Goal: Information Seeking & Learning: Understand process/instructions

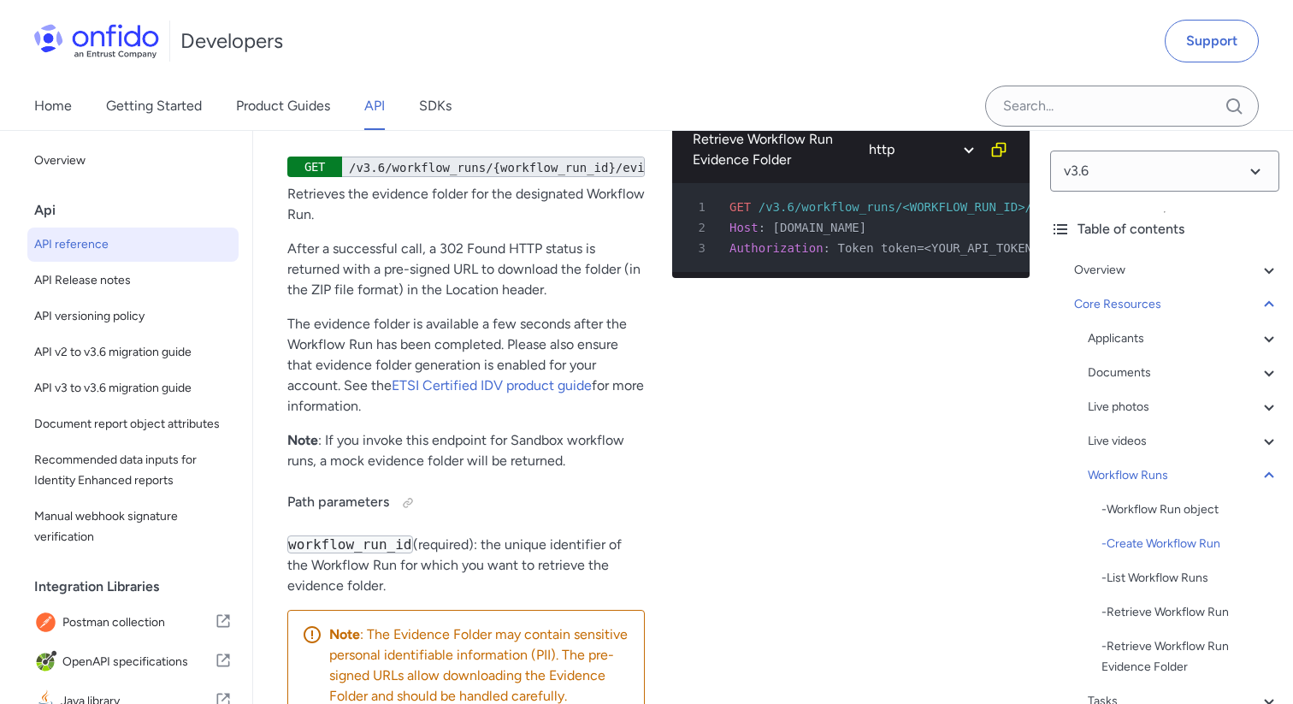
scroll to position [48767, 0]
drag, startPoint x: 300, startPoint y: 406, endPoint x: 365, endPoint y: 407, distance: 65.0
drag, startPoint x: 470, startPoint y: 466, endPoint x: 516, endPoint y: 466, distance: 45.3
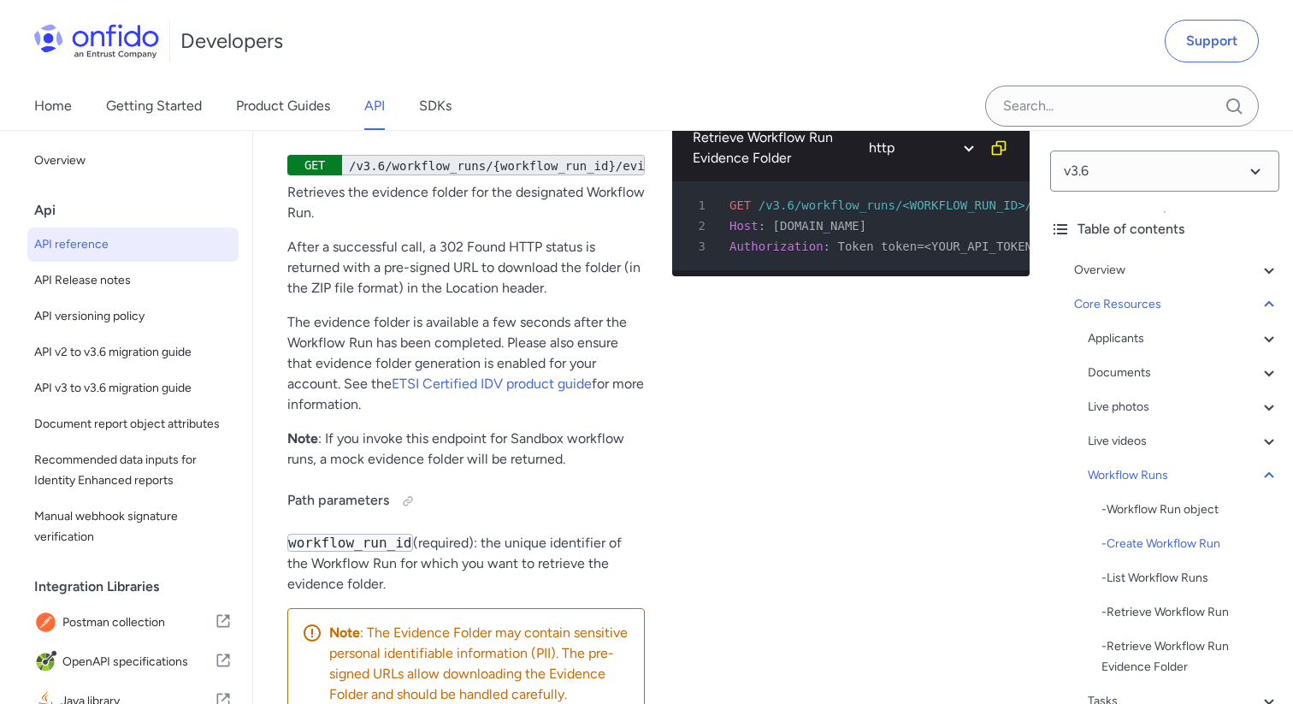
drag, startPoint x: 510, startPoint y: 467, endPoint x: 469, endPoint y: 467, distance: 41.0
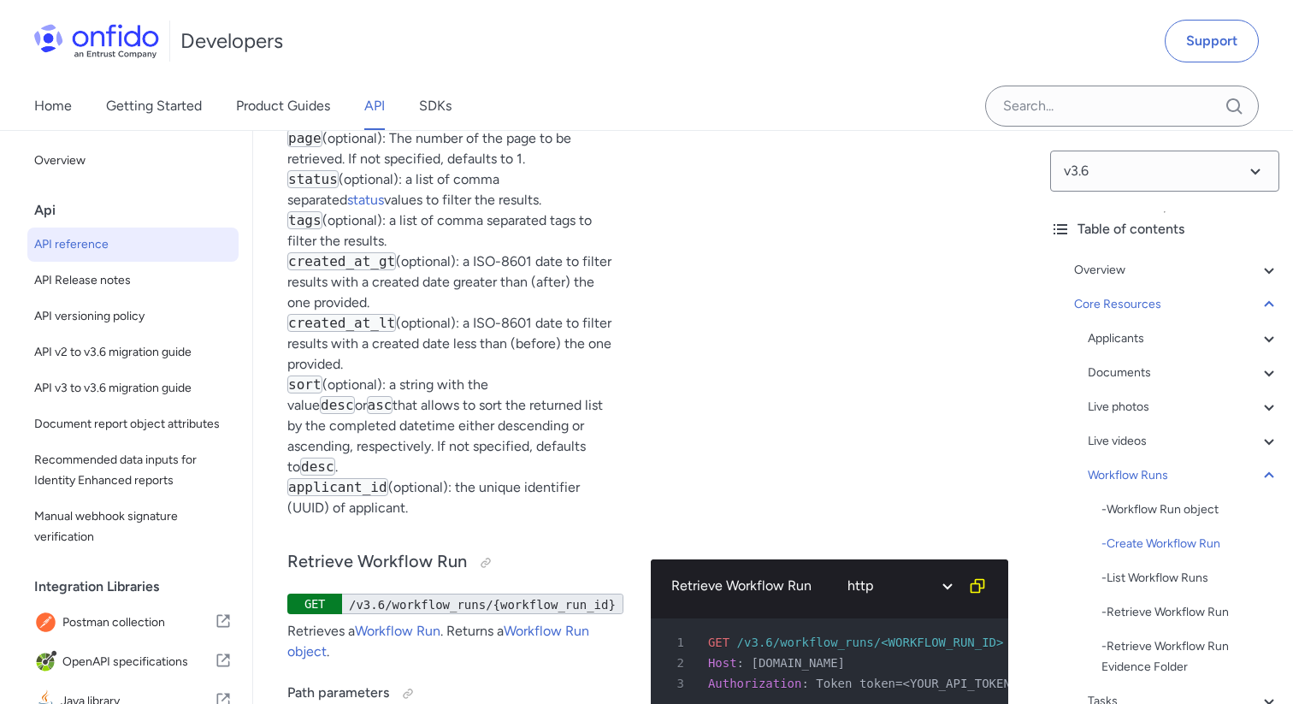
scroll to position [48080, 0]
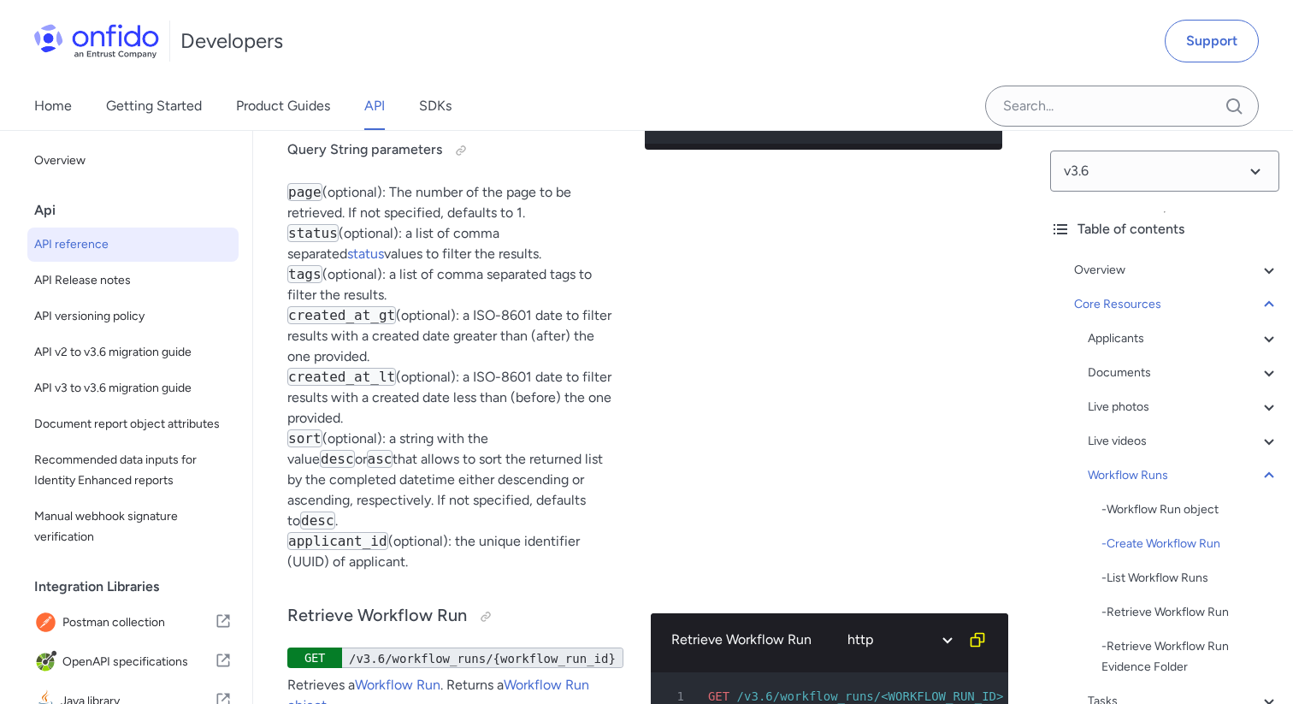
scroll to position [48029, 0]
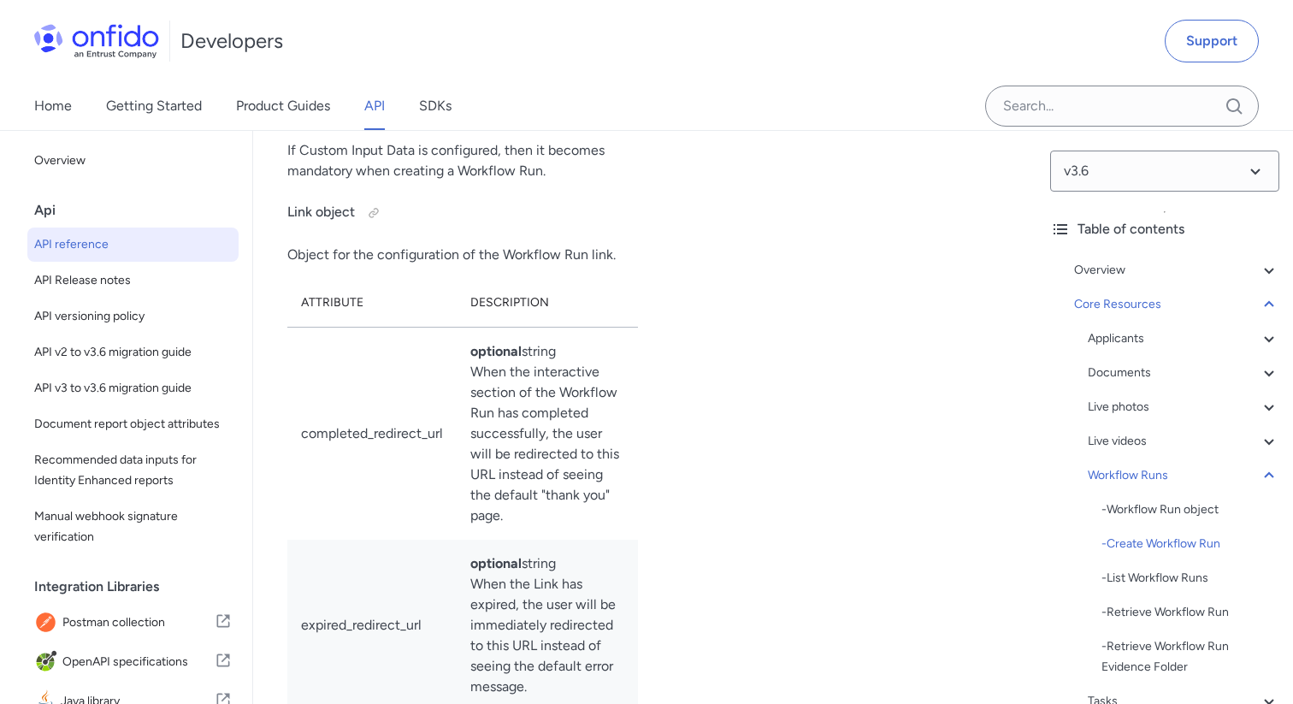
scroll to position [46533, 0]
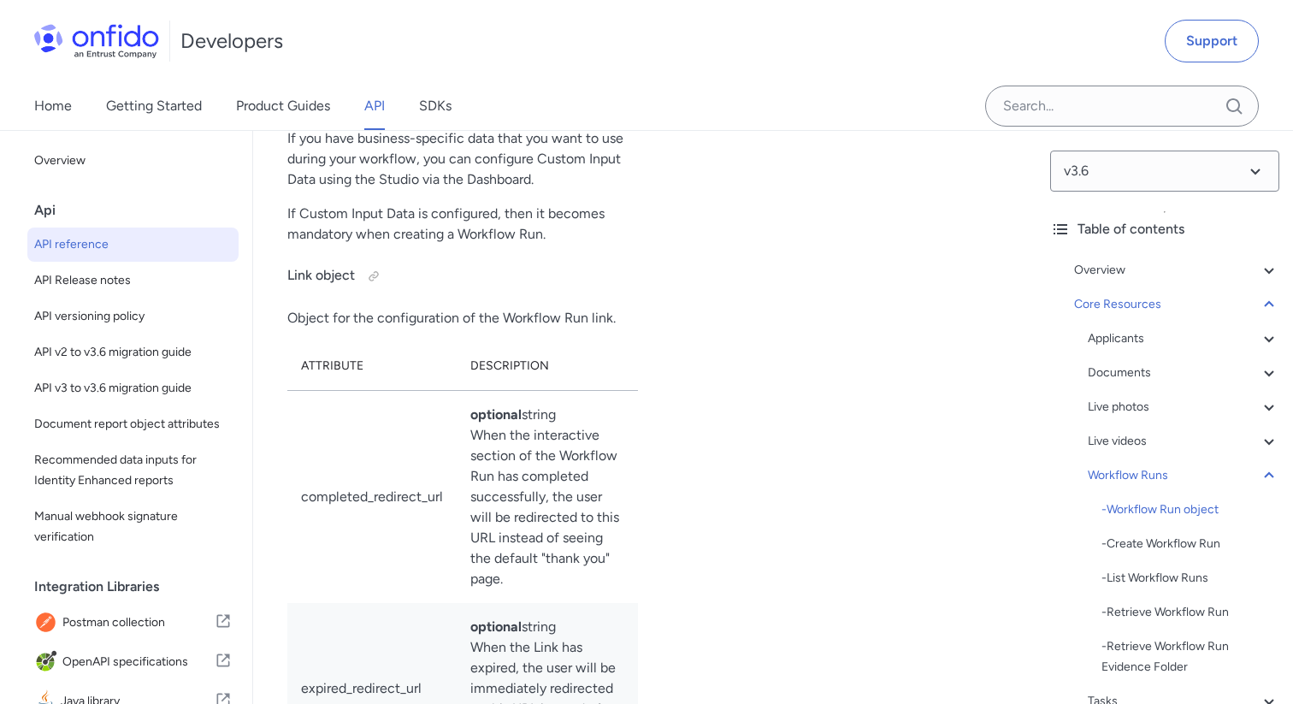
select select "bash"
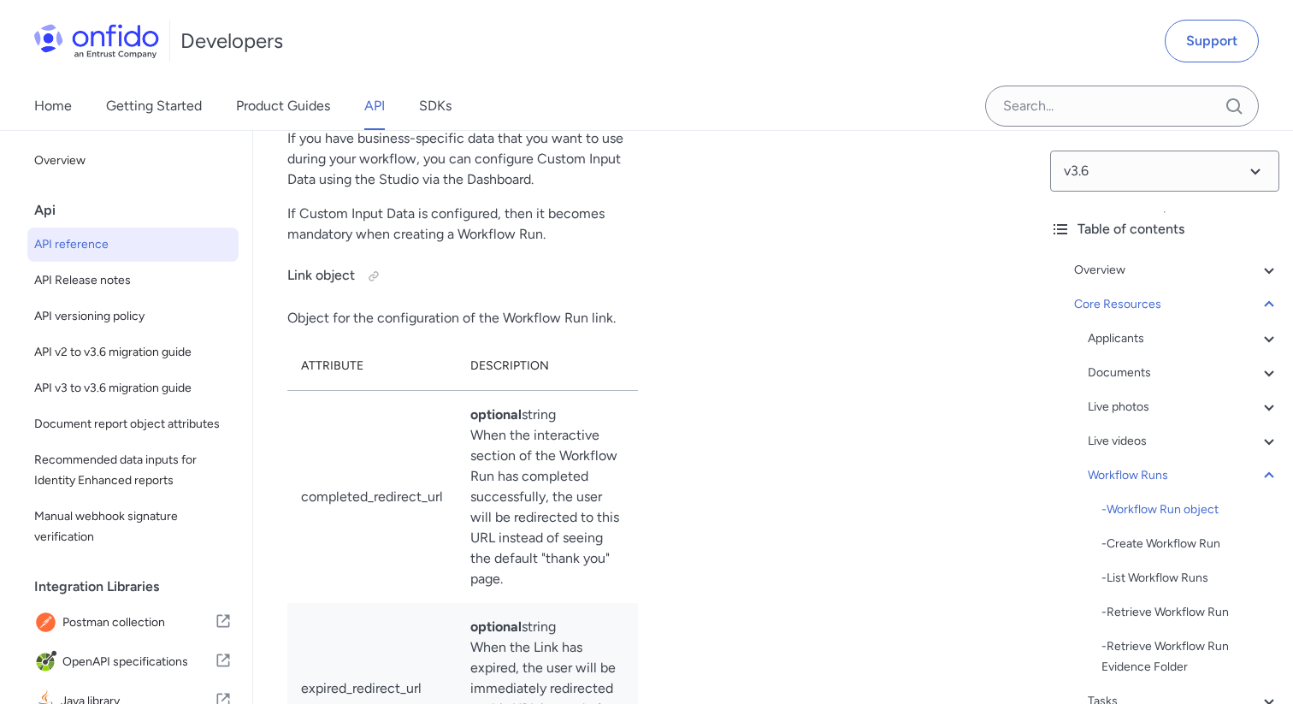
select select "bash"
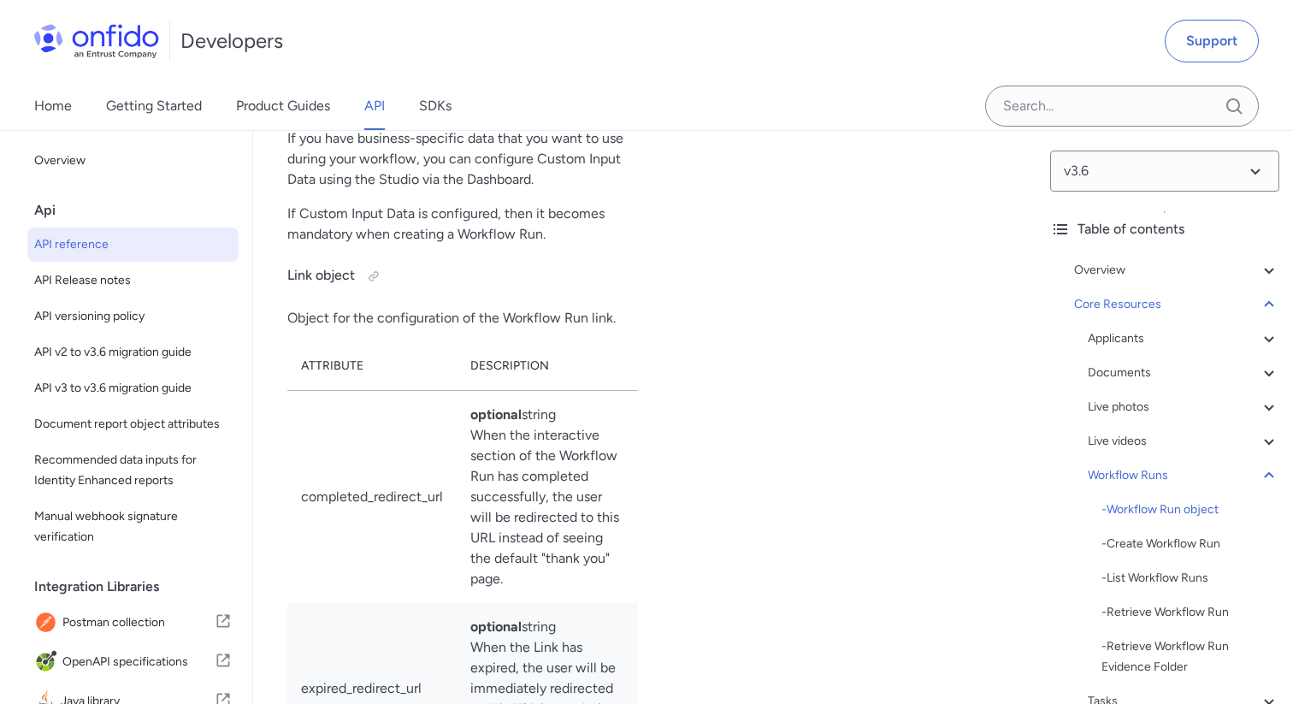
select select "bash"
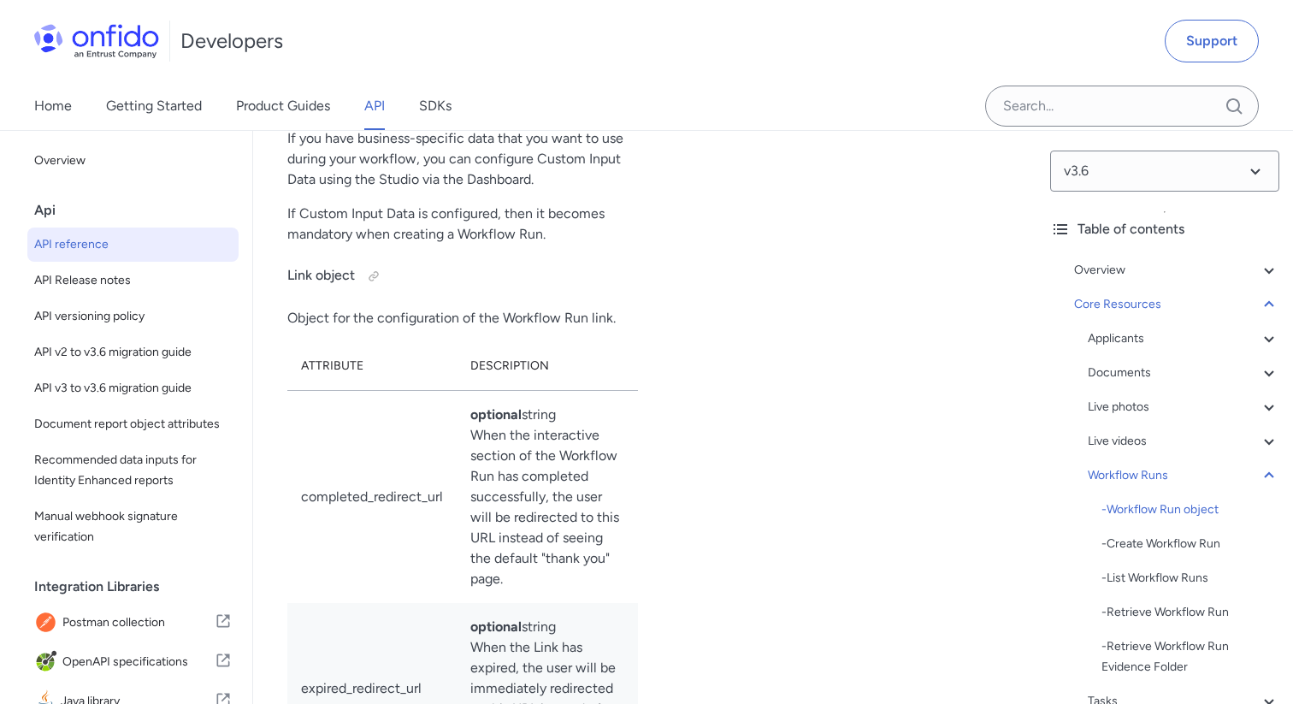
select select "bash"
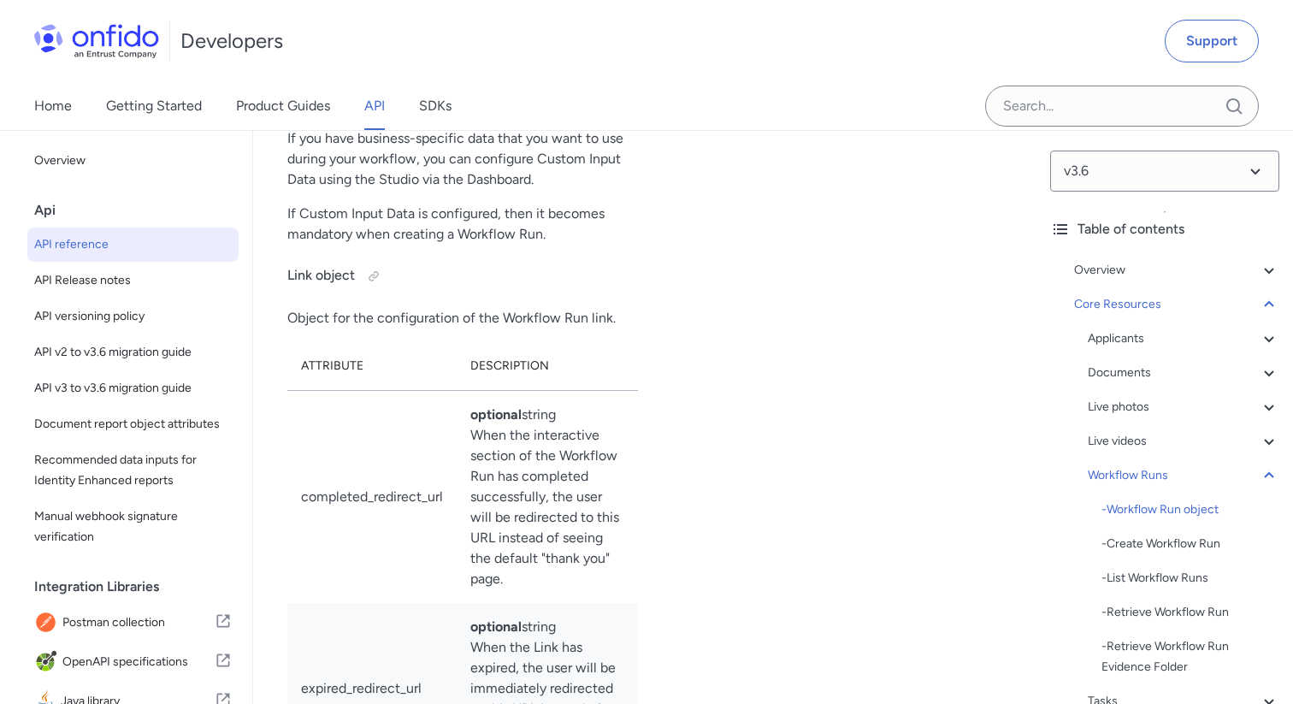
select select "bash"
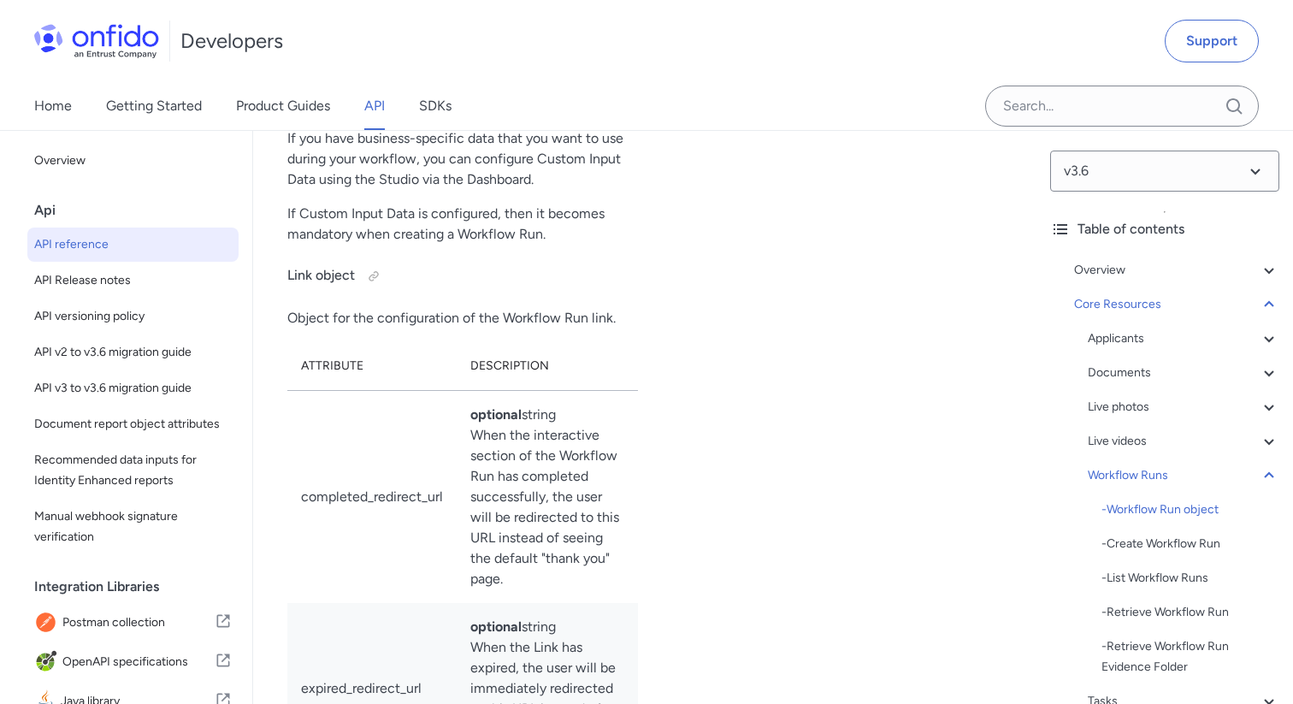
select select "bash"
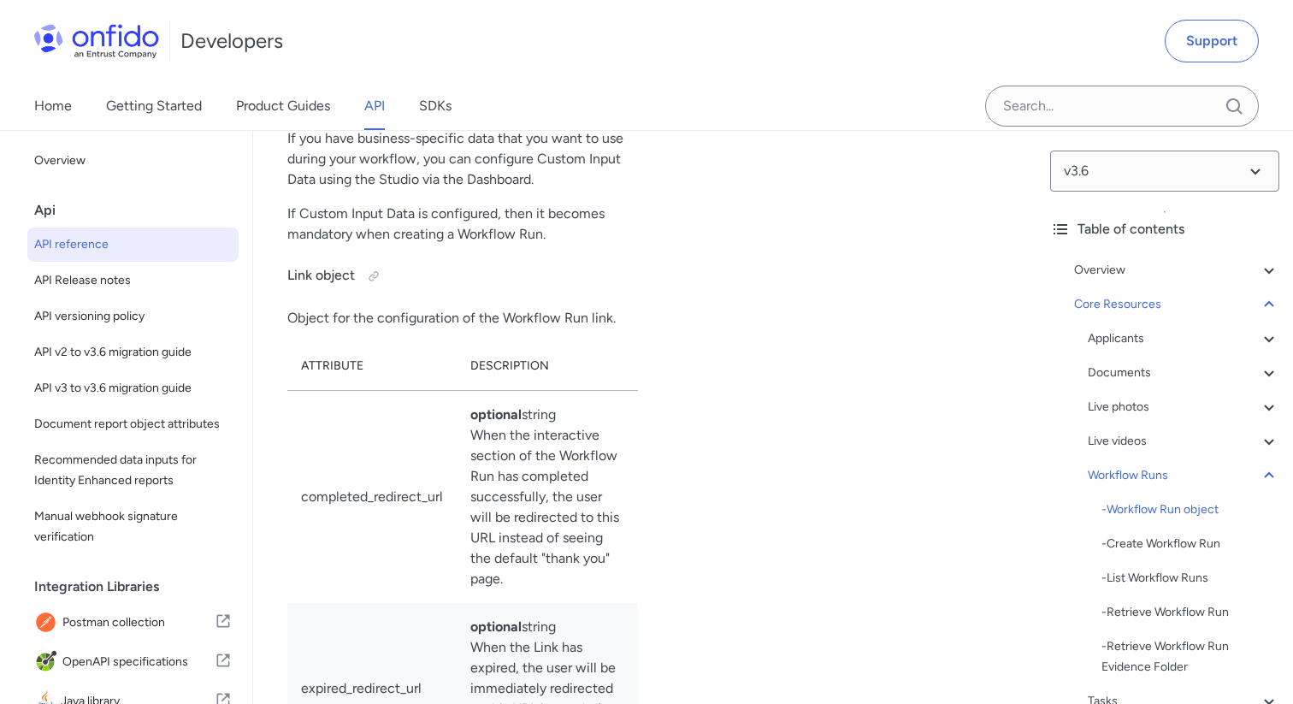
select select "bash"
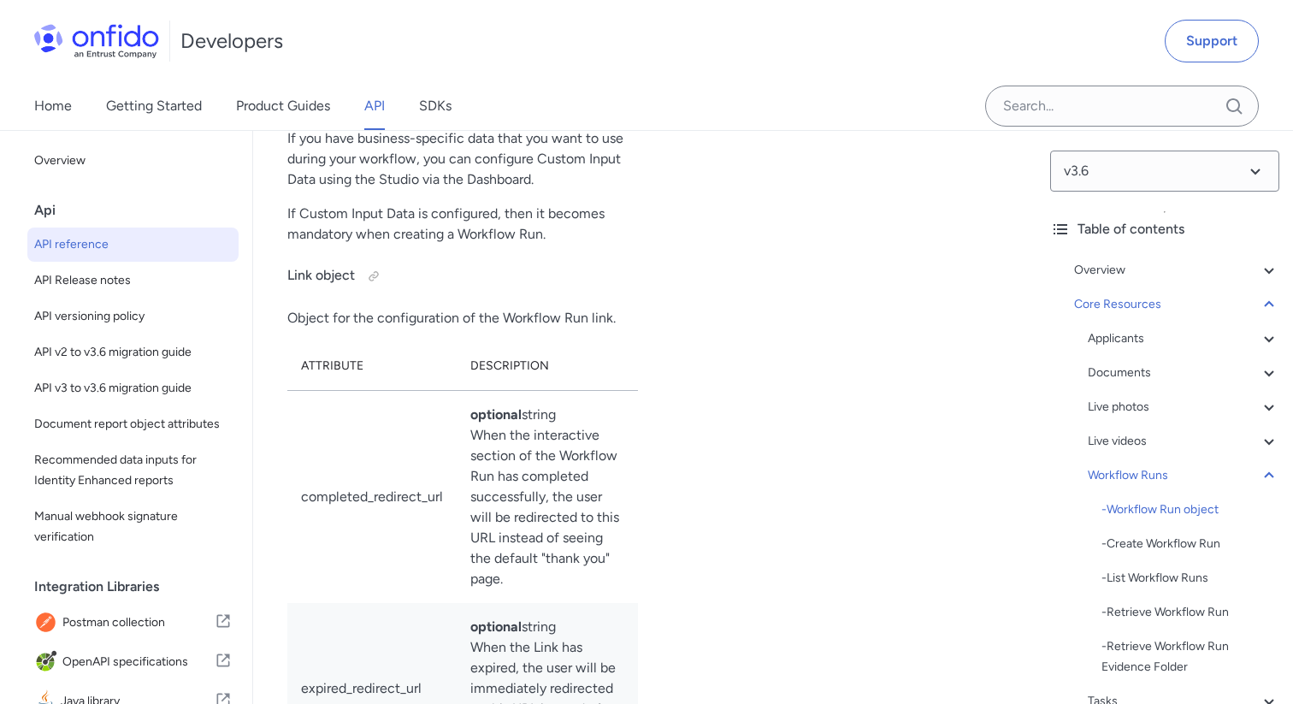
select select "bash"
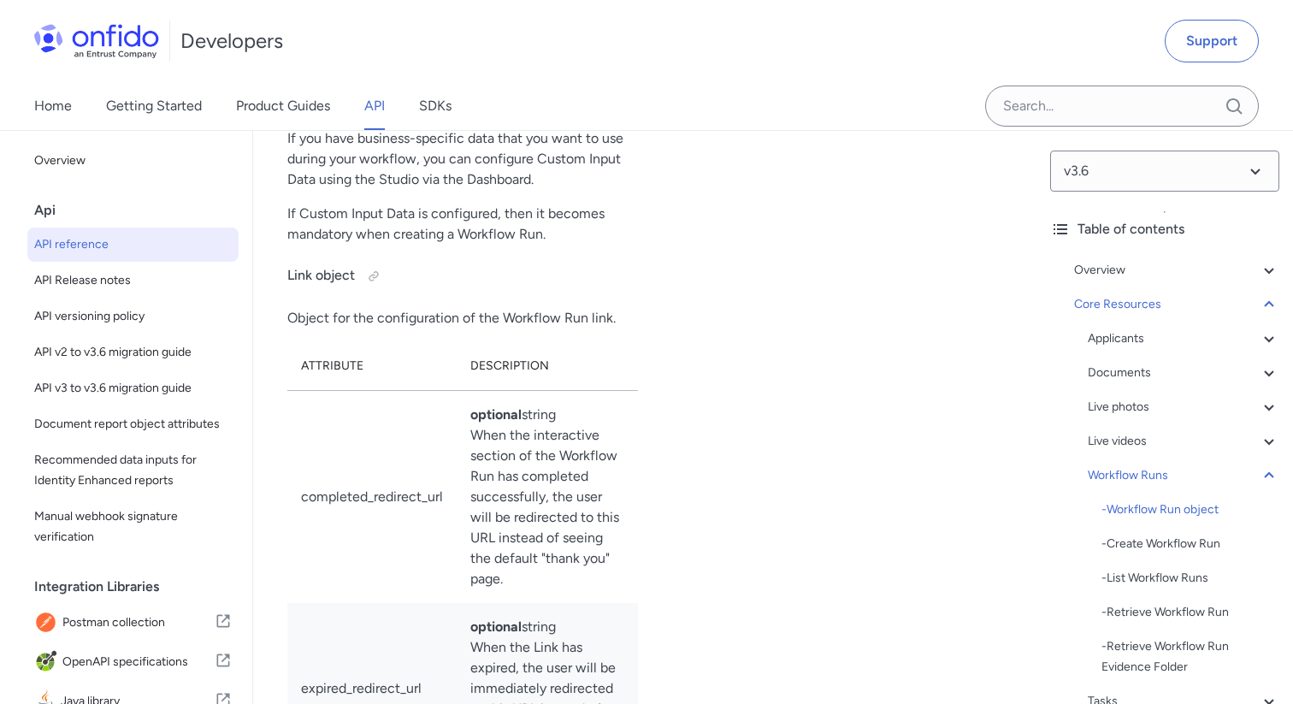
select select "bash"
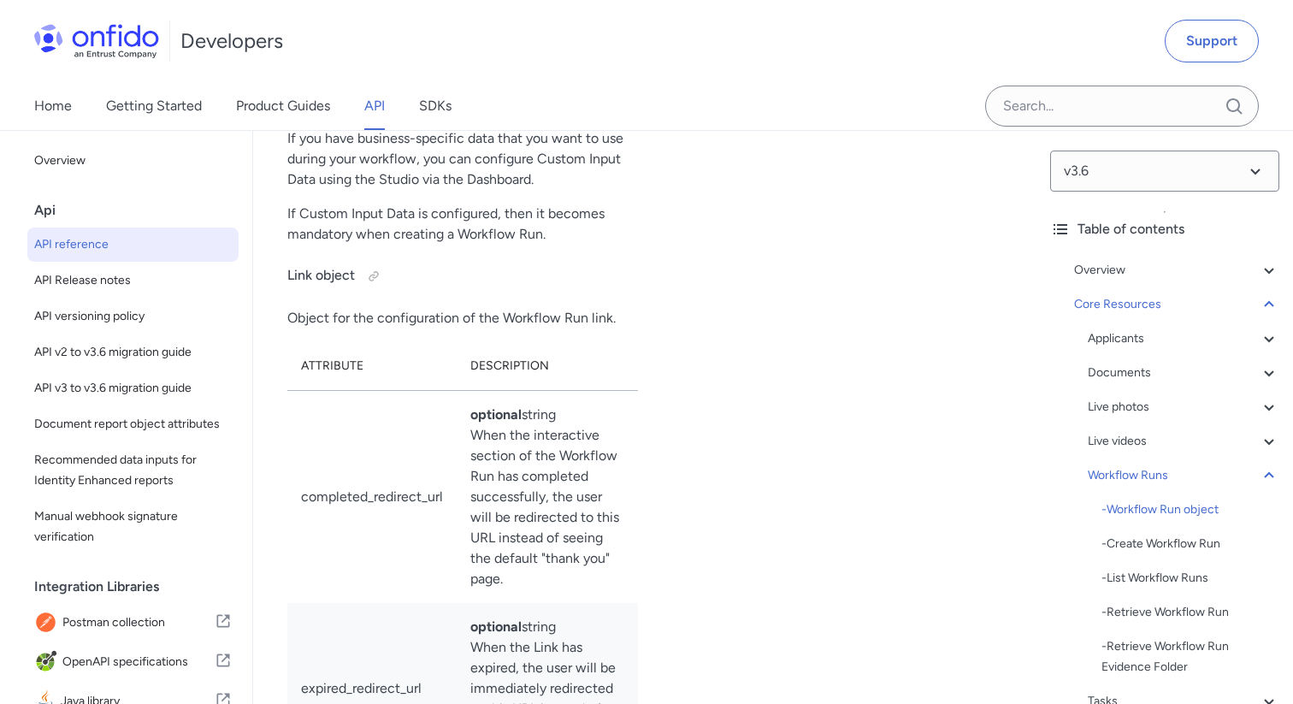
select select "bash"
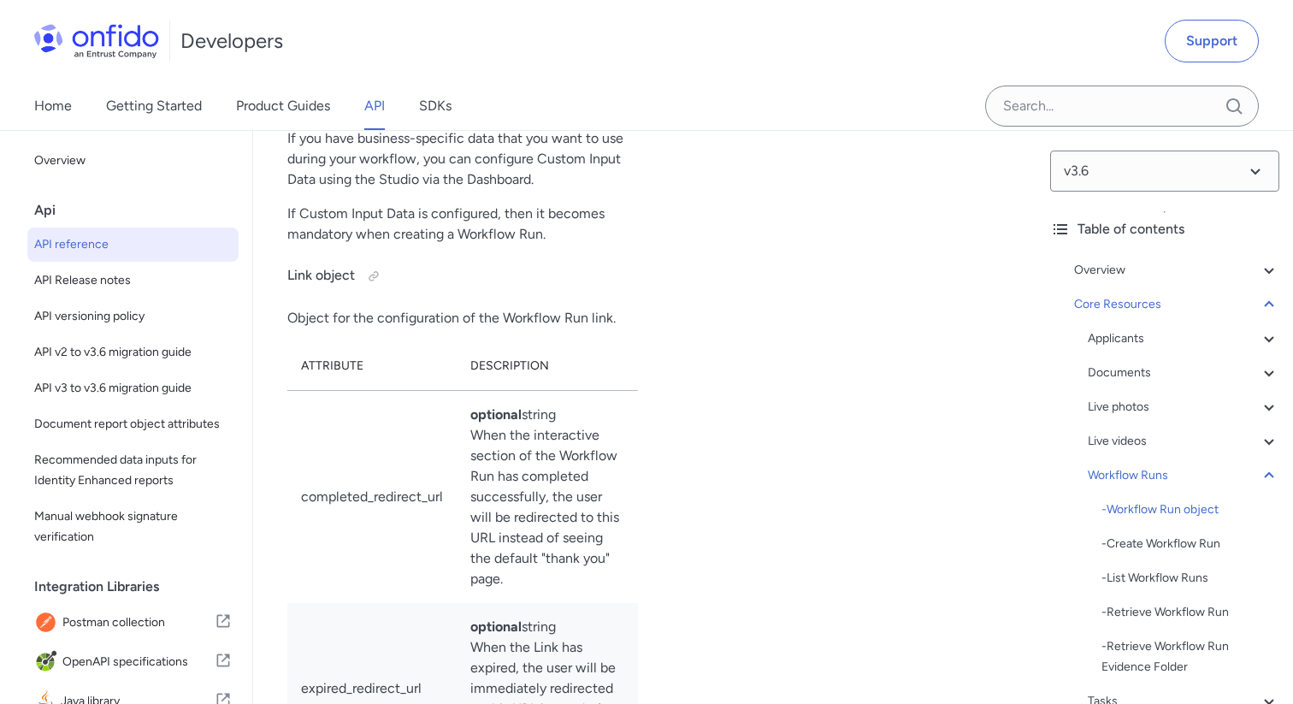
select select "bash"
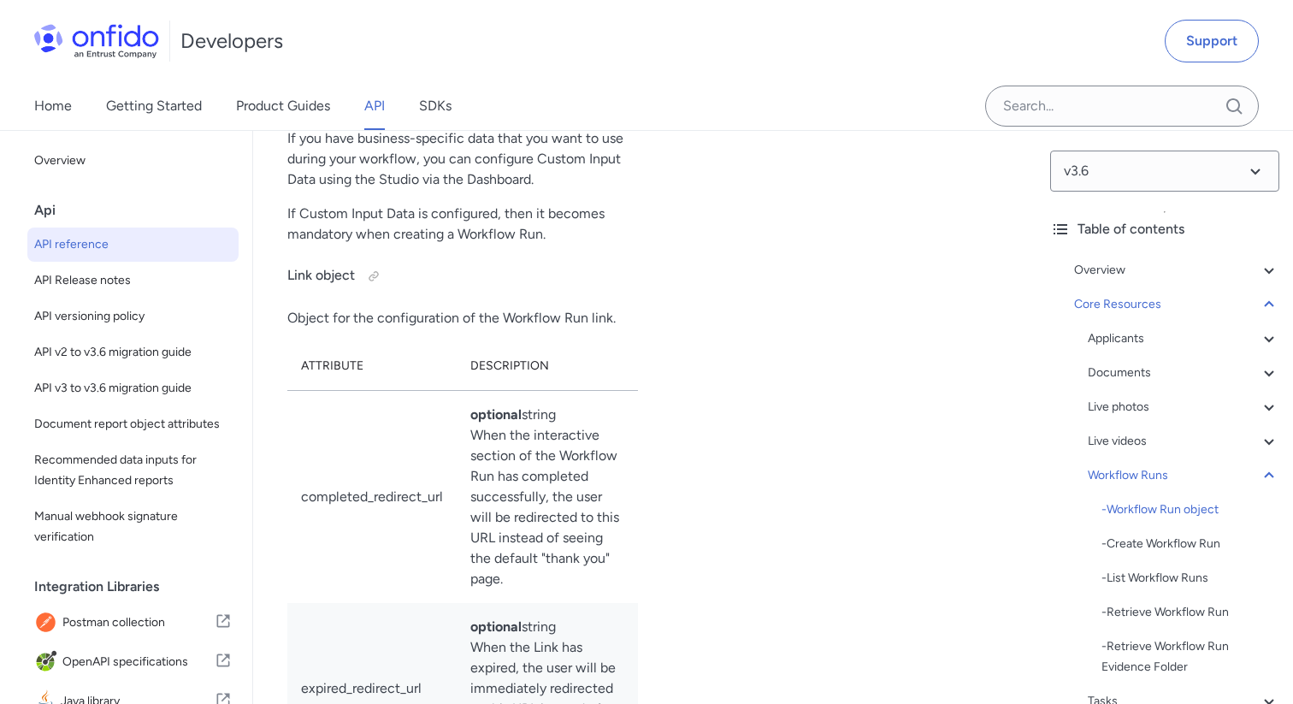
select select "bash"
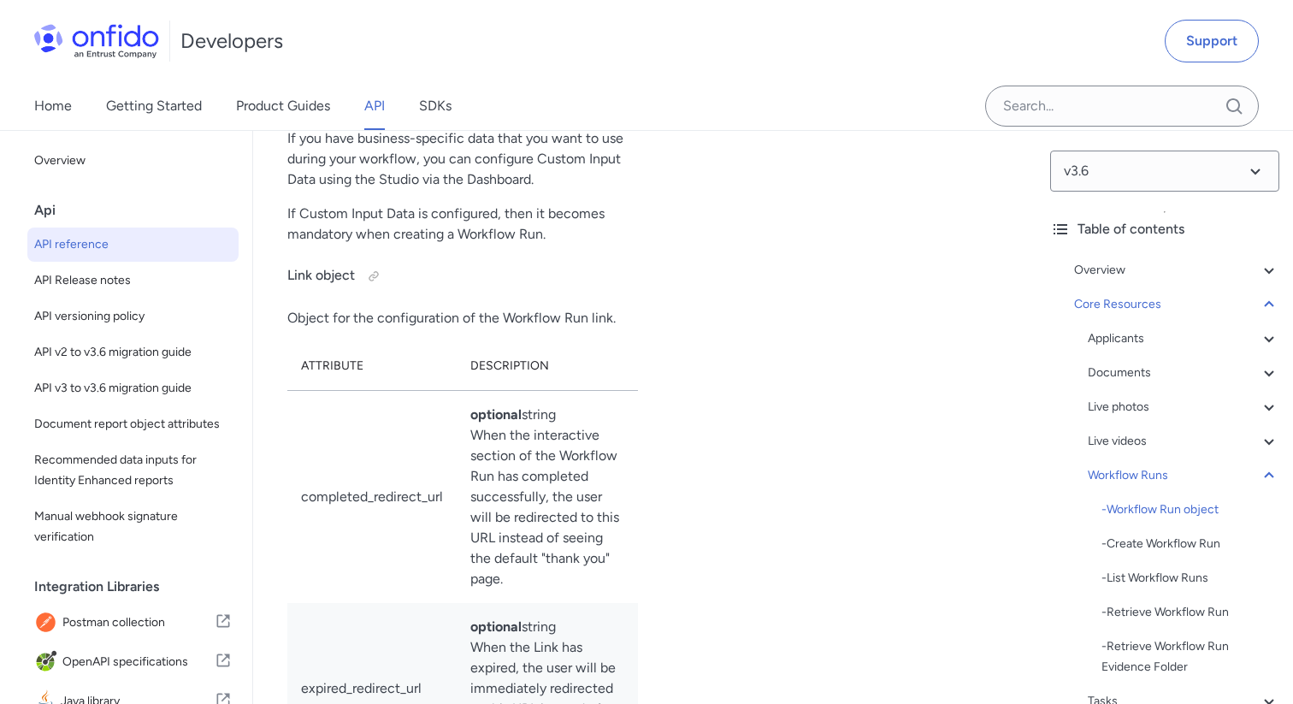
select select "bash"
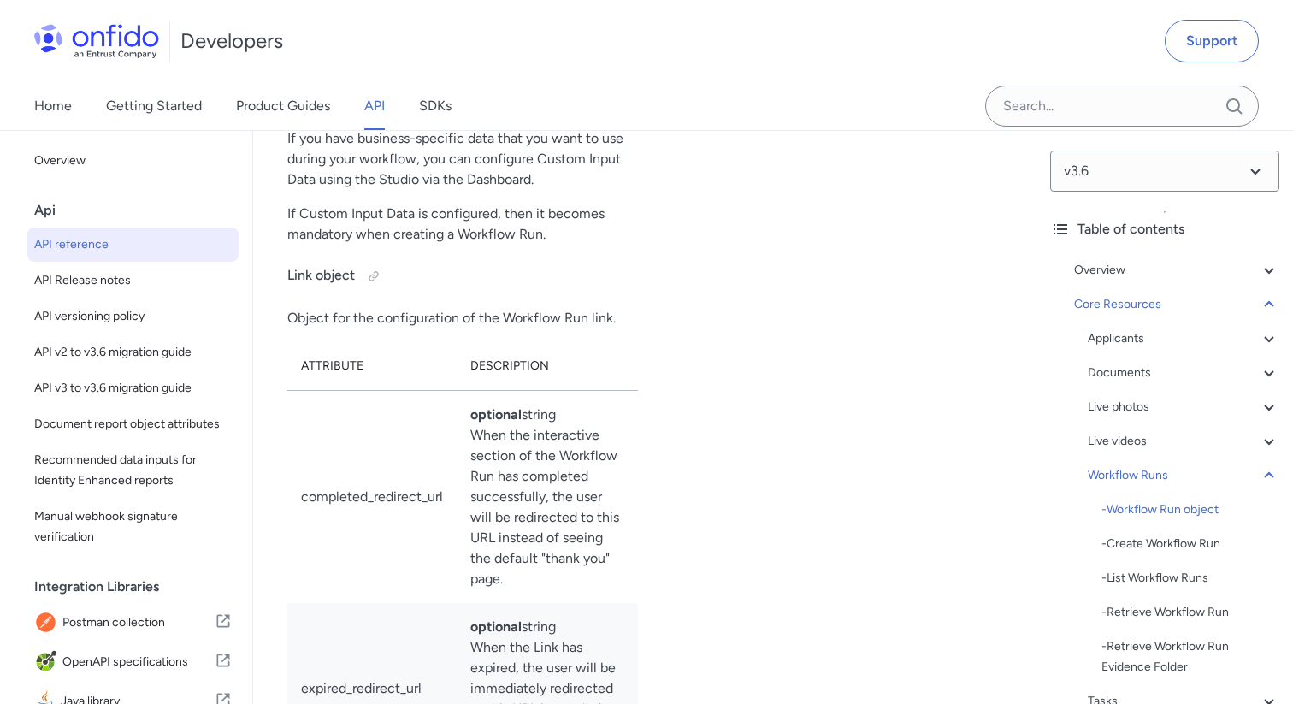
select select "bash"
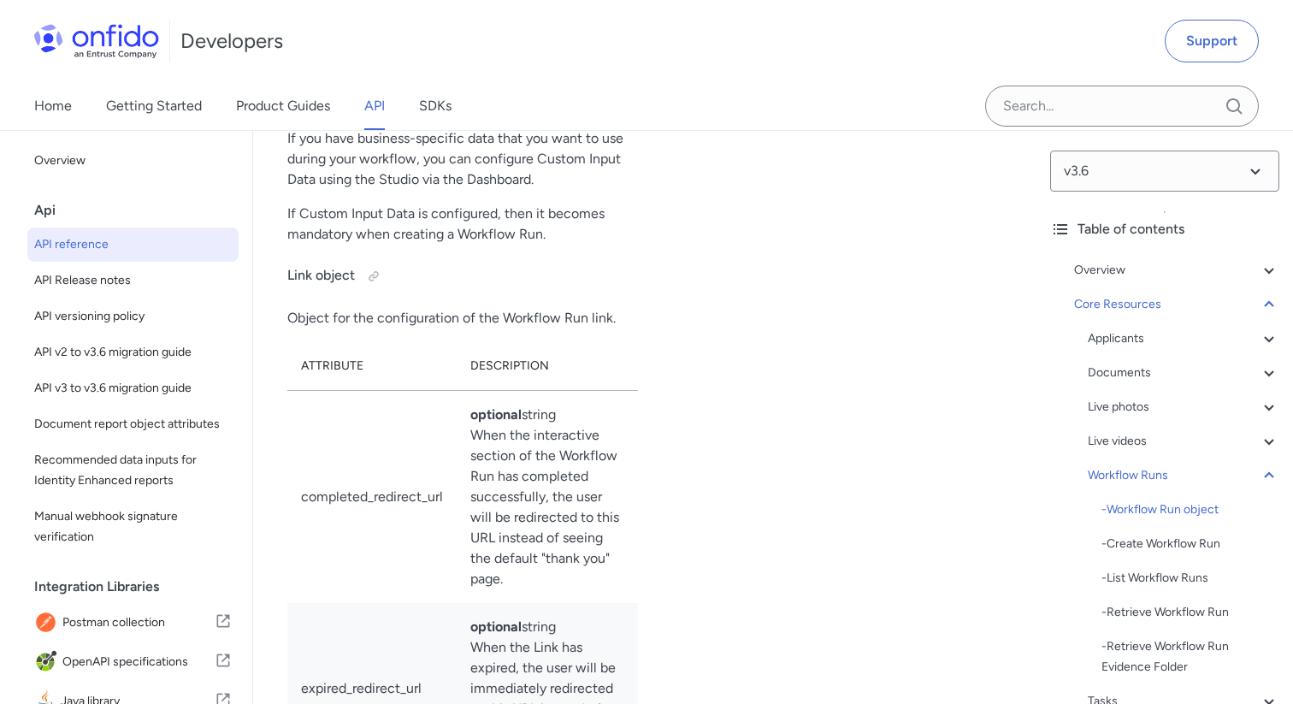
select select "bash"
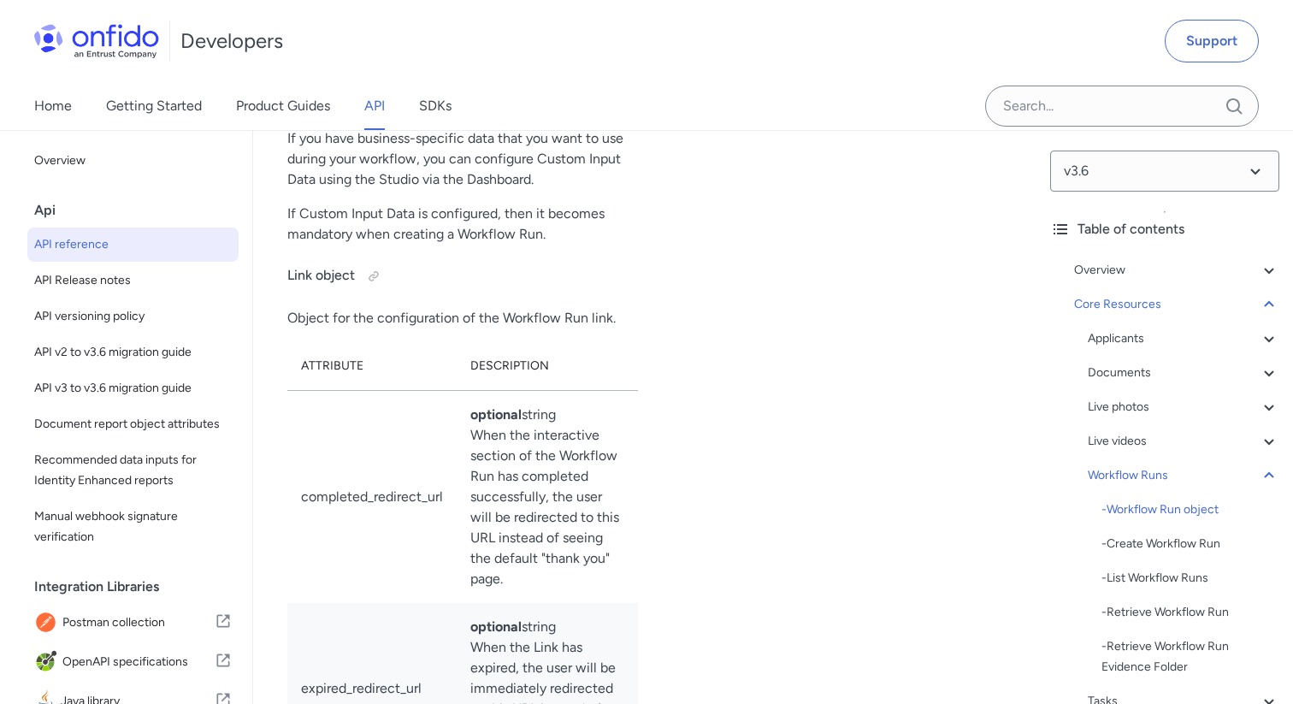
select select "bash"
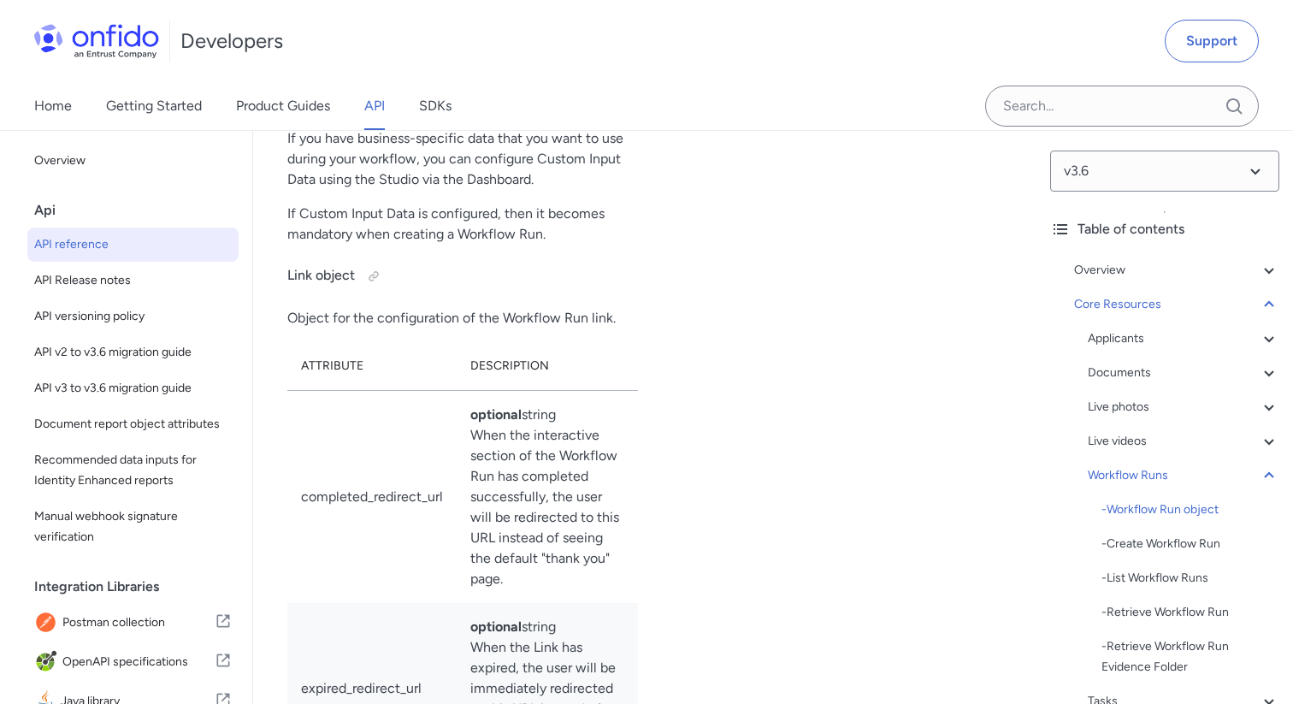
select select "bash"
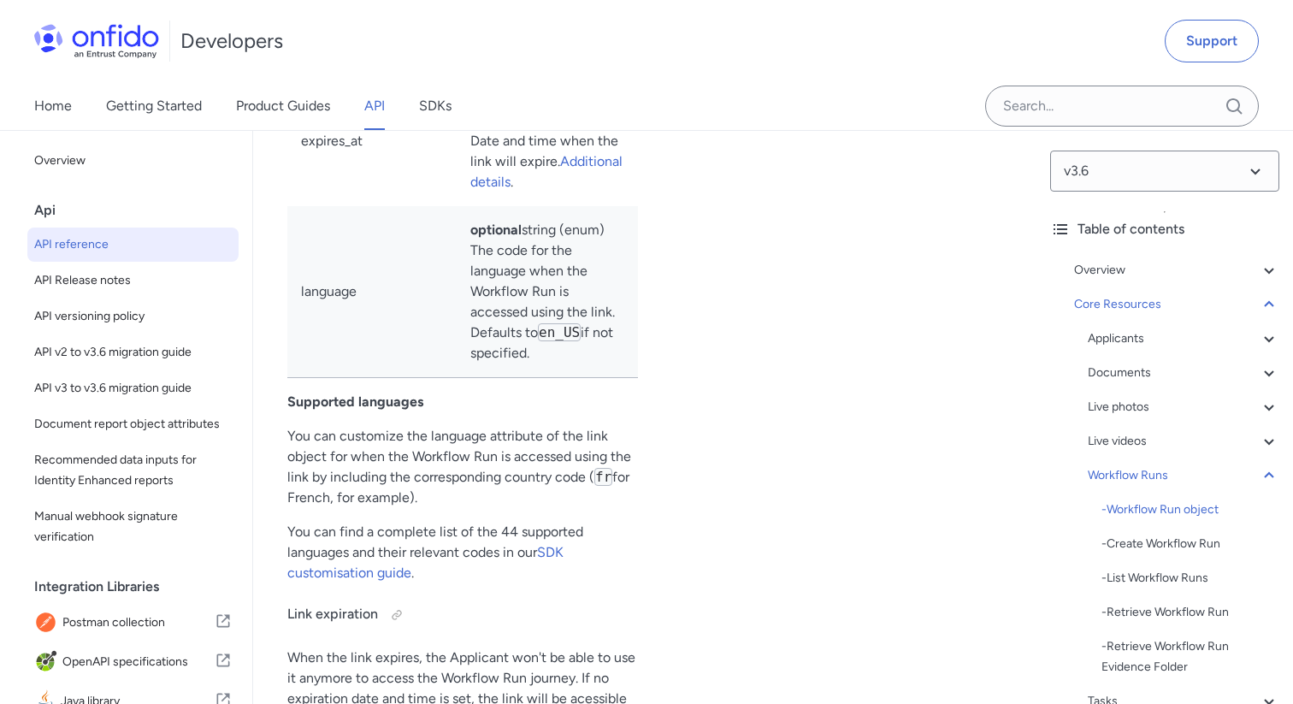
scroll to position [45835, 0]
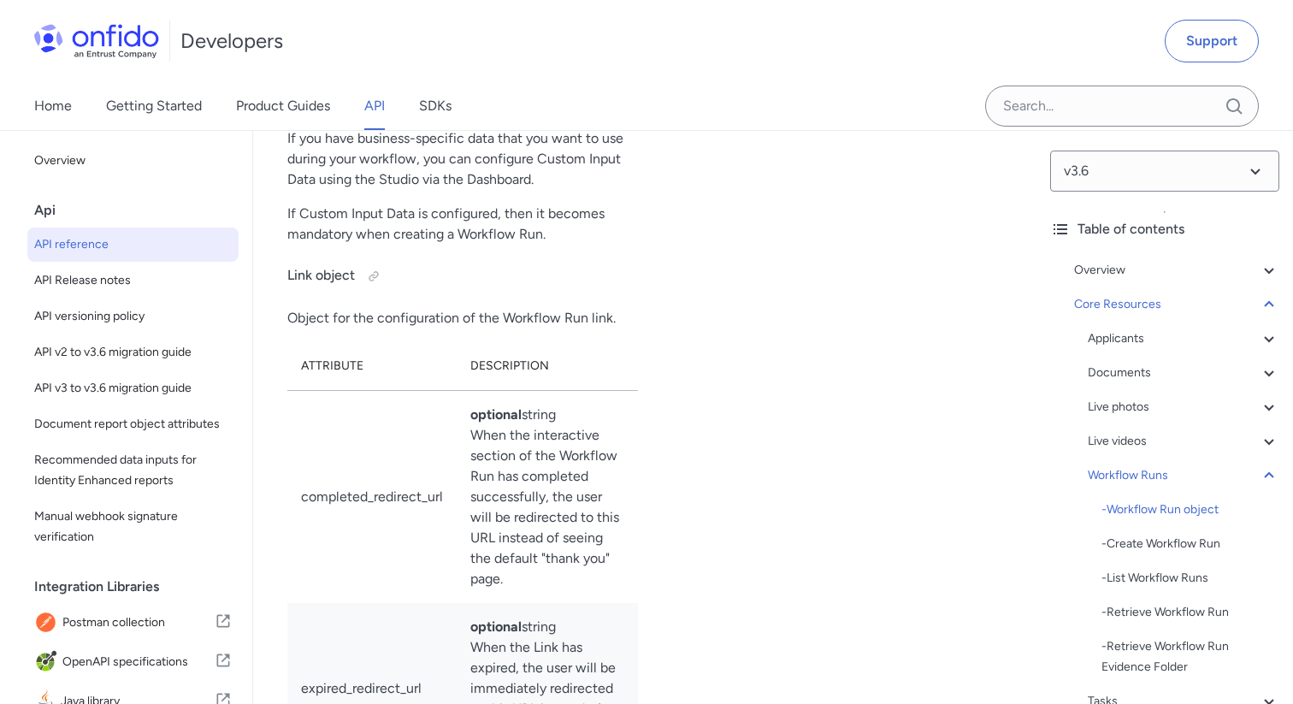
drag, startPoint x: 716, startPoint y: 317, endPoint x: 752, endPoint y: 433, distance: 121.7
copy pre "curl -X POST https://api.eu.onfido.com/v3.6/workflow_runs \ 2 -H 'Authorization…"
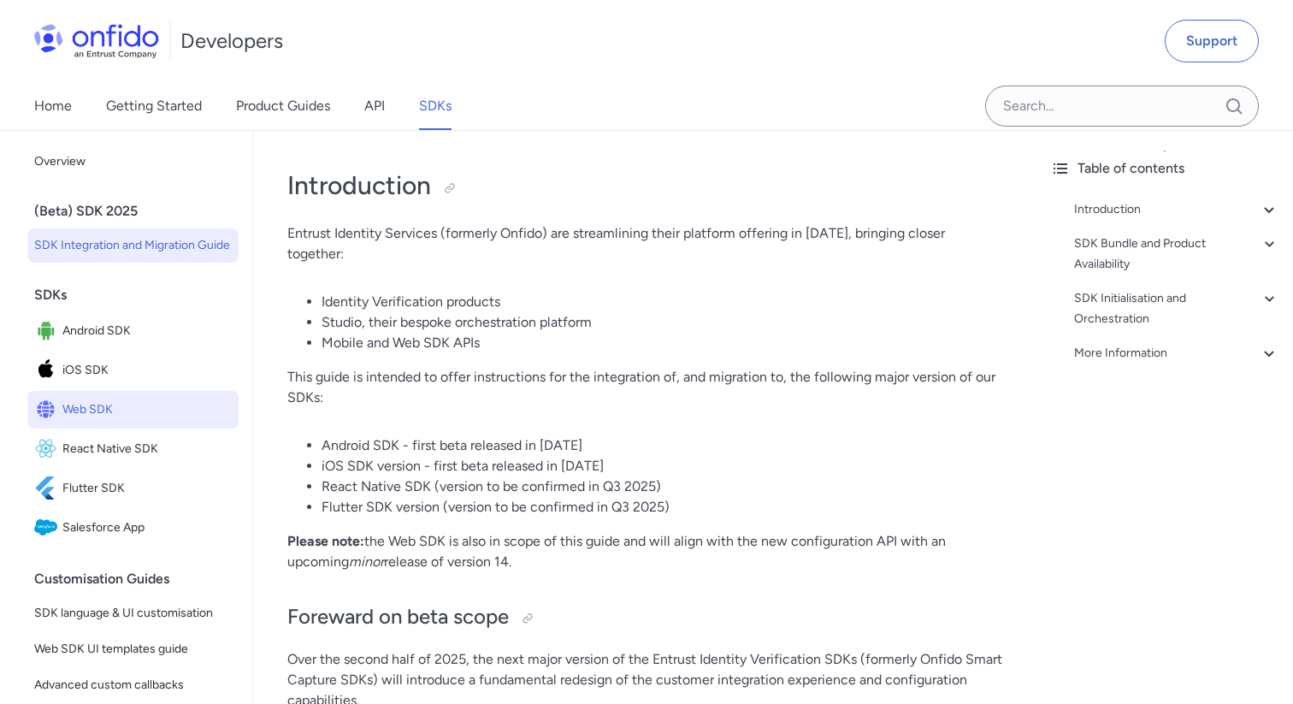
click at [105, 409] on span "Web SDK" at bounding box center [146, 410] width 169 height 24
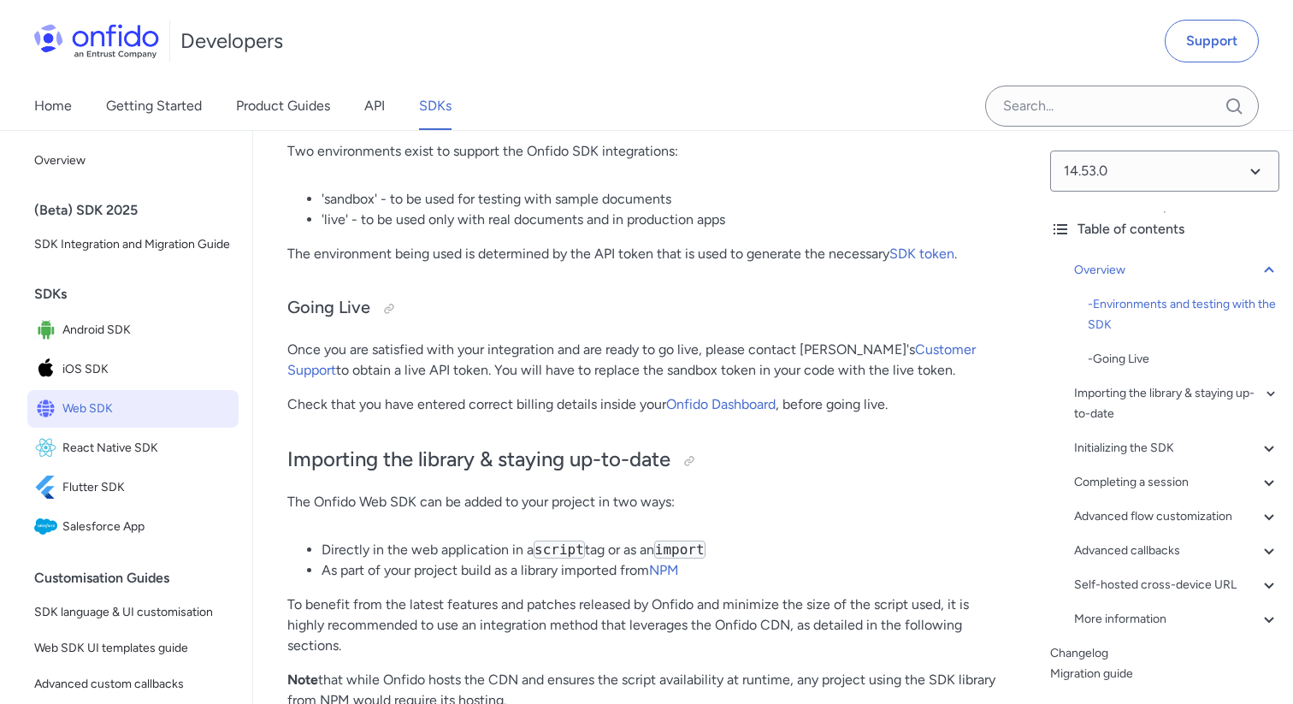
scroll to position [938, 0]
